Goal: Task Accomplishment & Management: Manage account settings

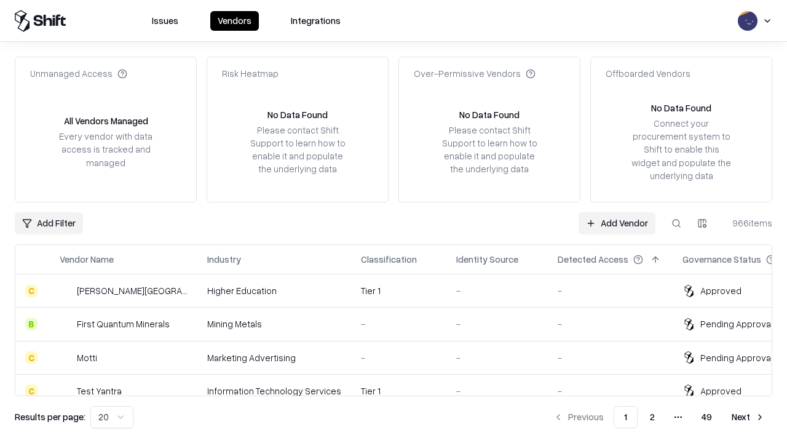
click at [617, 223] on link "Add Vendor" at bounding box center [616, 223] width 77 height 22
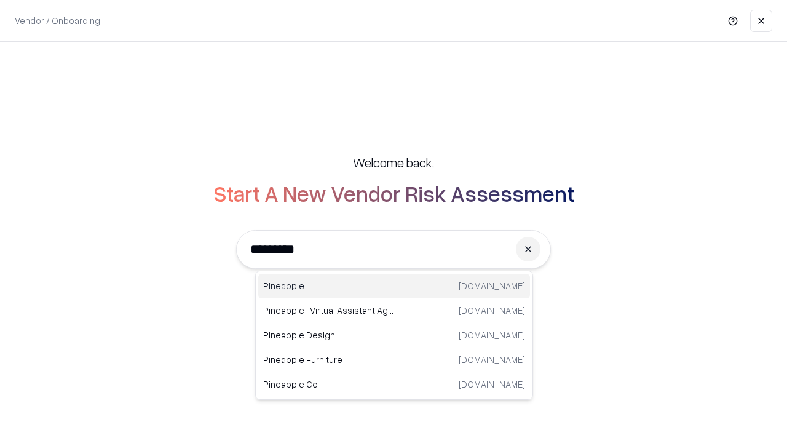
click at [394, 286] on div "Pineapple [DOMAIN_NAME]" at bounding box center [394, 286] width 272 height 25
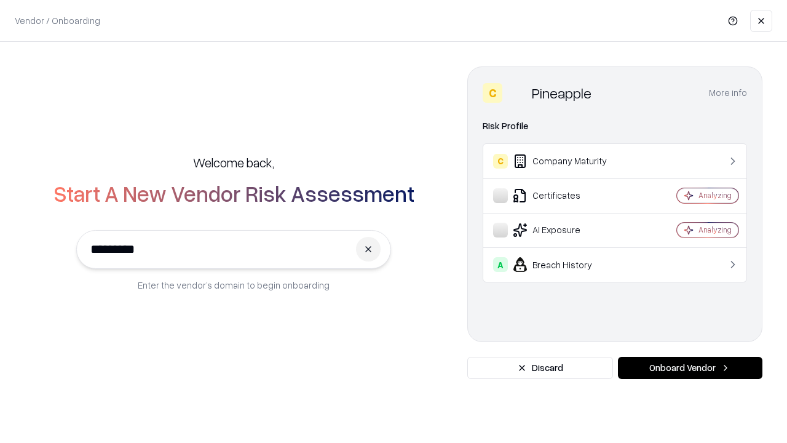
type input "*********"
click at [690, 368] on button "Onboard Vendor" at bounding box center [690, 368] width 144 height 22
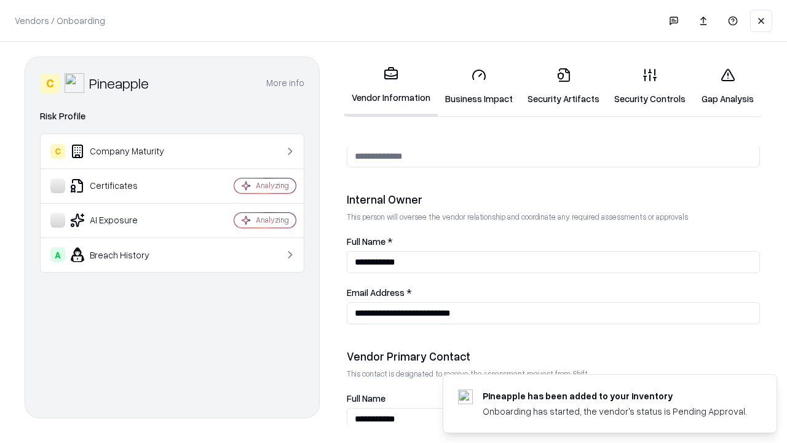
scroll to position [637, 0]
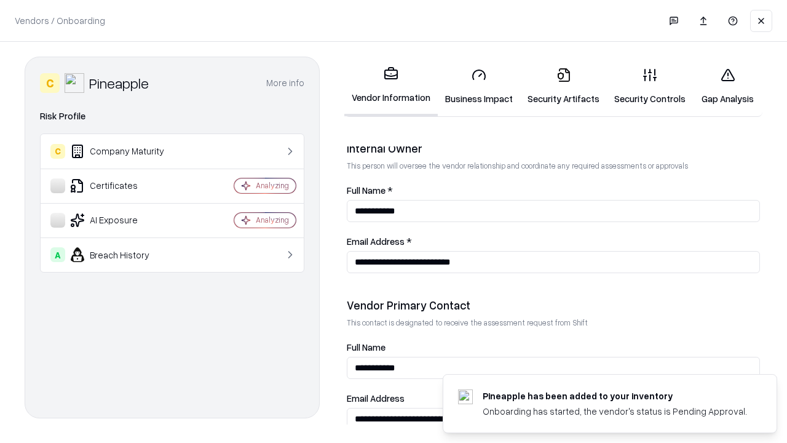
click at [563, 86] on link "Security Artifacts" at bounding box center [563, 86] width 87 height 57
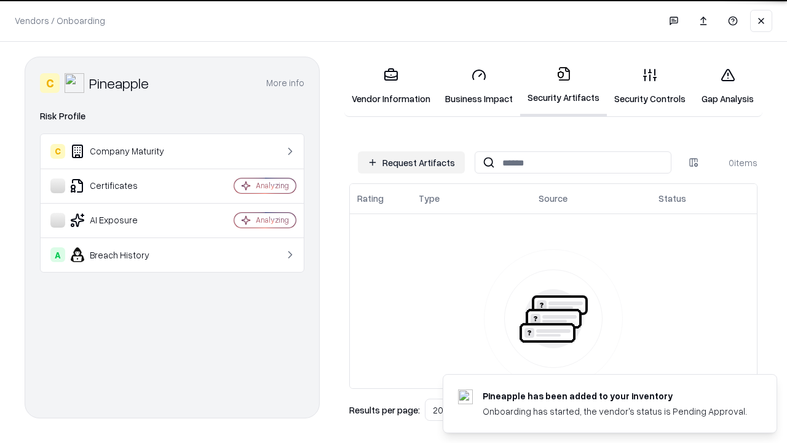
click at [411, 162] on button "Request Artifacts" at bounding box center [411, 162] width 107 height 22
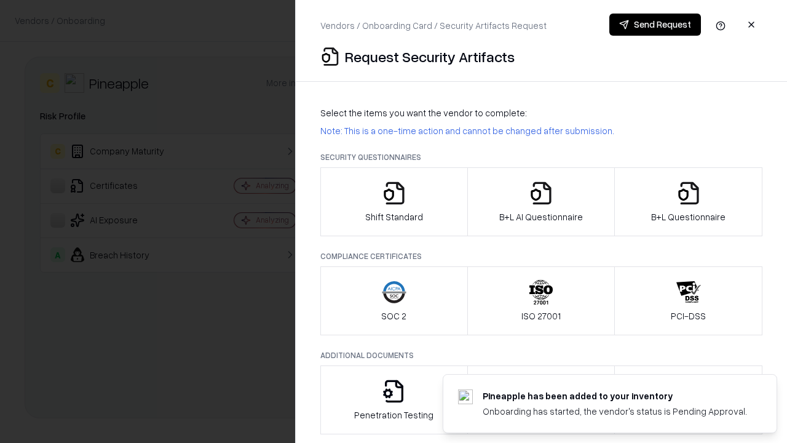
click at [688, 202] on icon "button" at bounding box center [688, 193] width 25 height 25
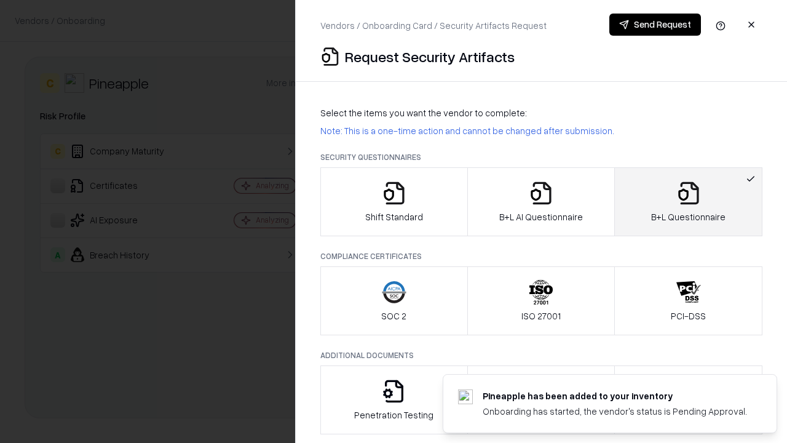
click at [540, 202] on icon "button" at bounding box center [541, 193] width 25 height 25
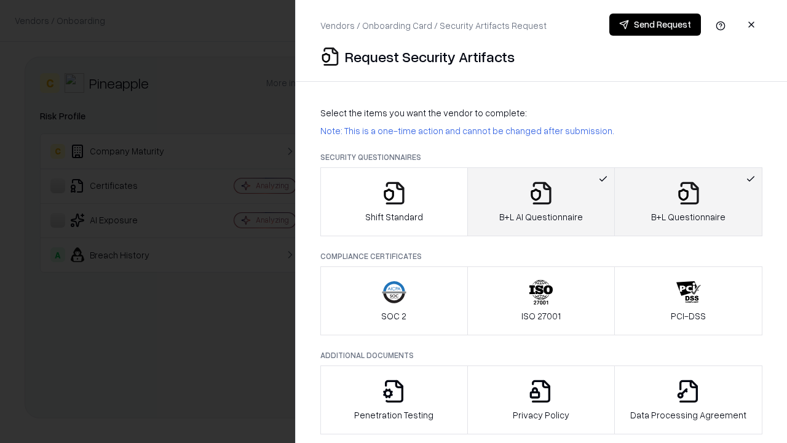
click at [655, 25] on button "Send Request" at bounding box center [655, 25] width 92 height 22
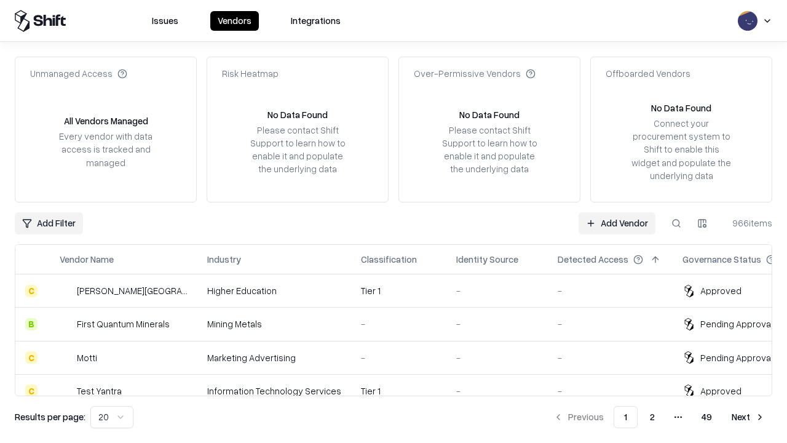
click at [676, 223] on button at bounding box center [676, 223] width 22 height 22
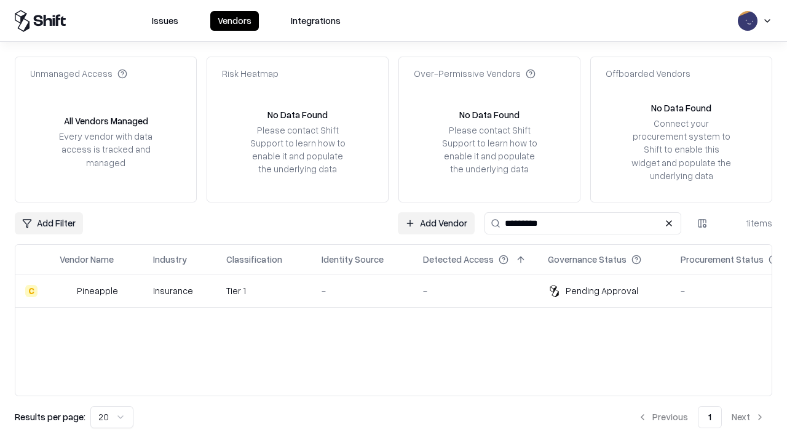
type input "*********"
click at [401, 290] on div "-" at bounding box center [362, 290] width 82 height 13
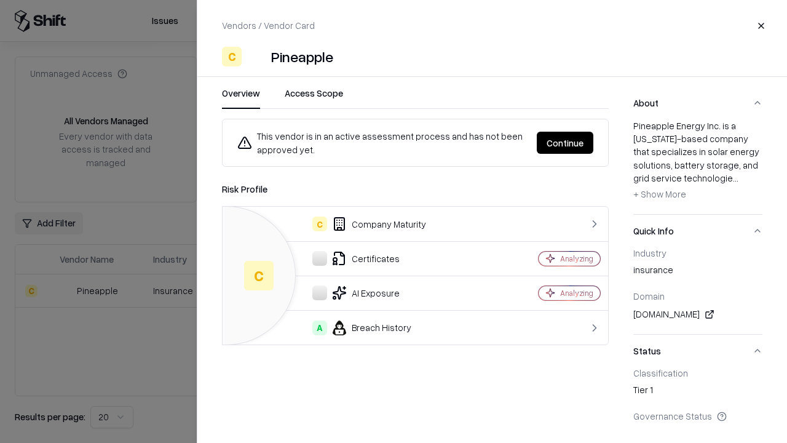
click at [565, 143] on button "Continue" at bounding box center [565, 143] width 57 height 22
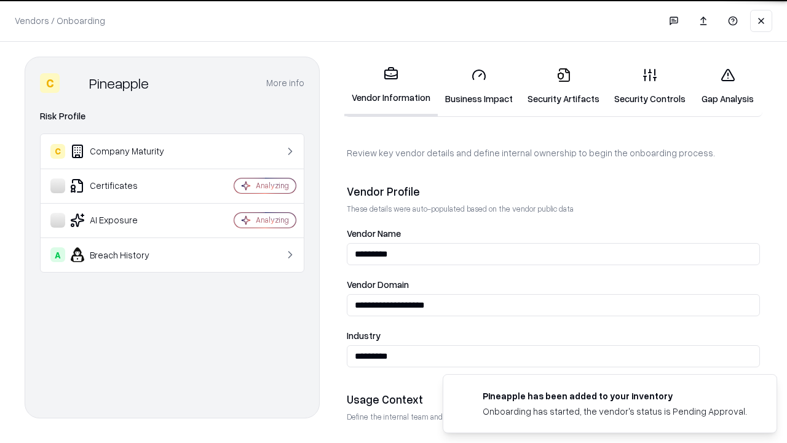
click at [563, 86] on link "Security Artifacts" at bounding box center [563, 86] width 87 height 57
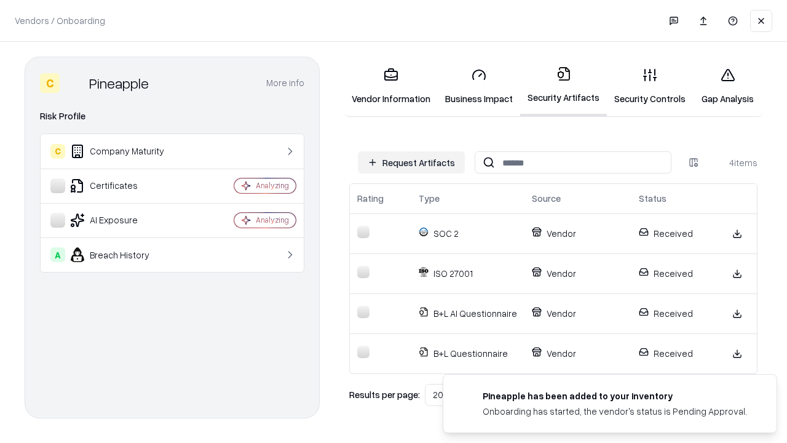
click at [727, 86] on link "Gap Analysis" at bounding box center [727, 86] width 69 height 57
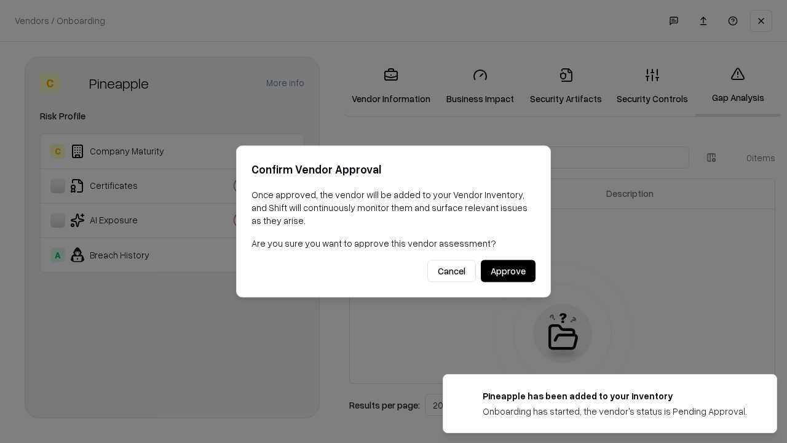
click at [508, 270] on button "Approve" at bounding box center [508, 271] width 55 height 22
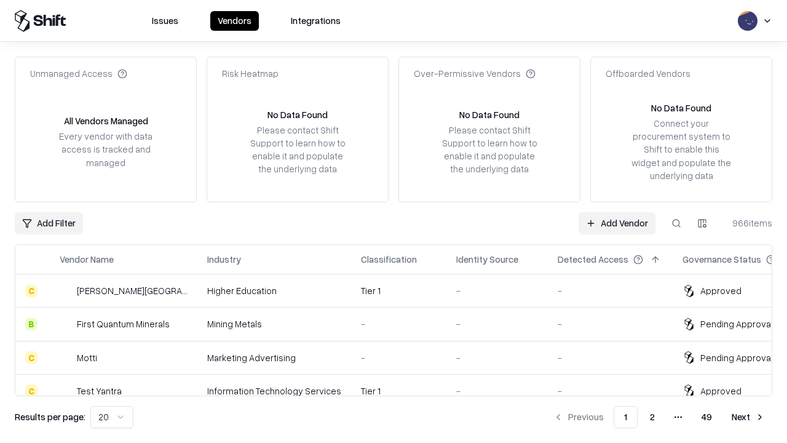
type input "*********"
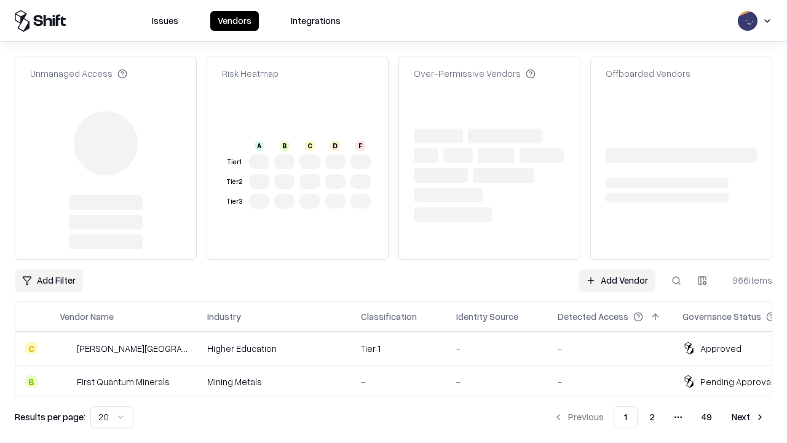
click at [617, 269] on link "Add Vendor" at bounding box center [616, 280] width 77 height 22
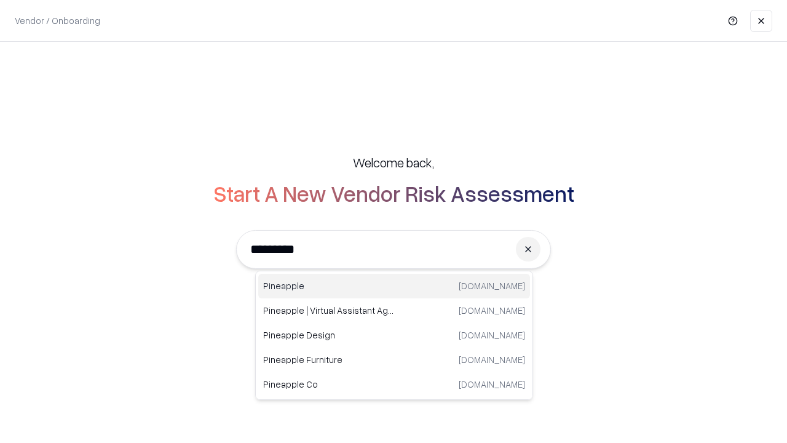
click at [394, 286] on div "Pineapple [DOMAIN_NAME]" at bounding box center [394, 286] width 272 height 25
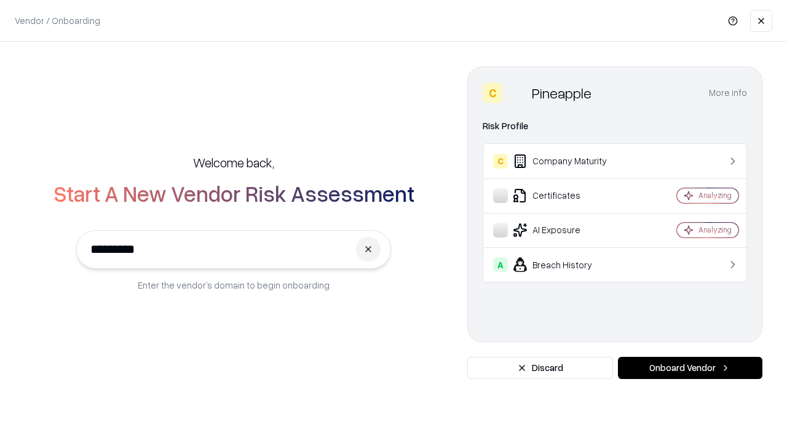
type input "*********"
click at [690, 368] on button "Onboard Vendor" at bounding box center [690, 368] width 144 height 22
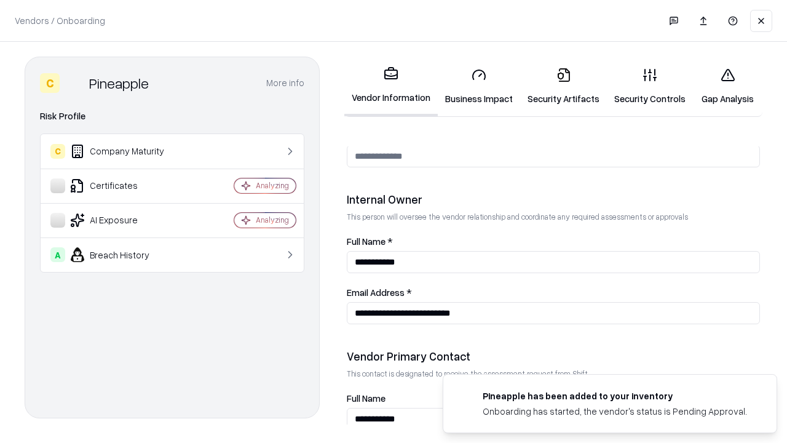
scroll to position [637, 0]
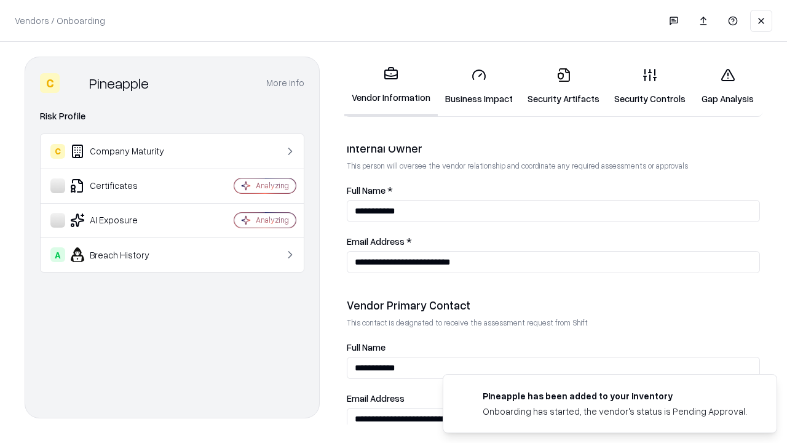
click at [727, 86] on link "Gap Analysis" at bounding box center [727, 86] width 69 height 57
